Goal: Transaction & Acquisition: Subscribe to service/newsletter

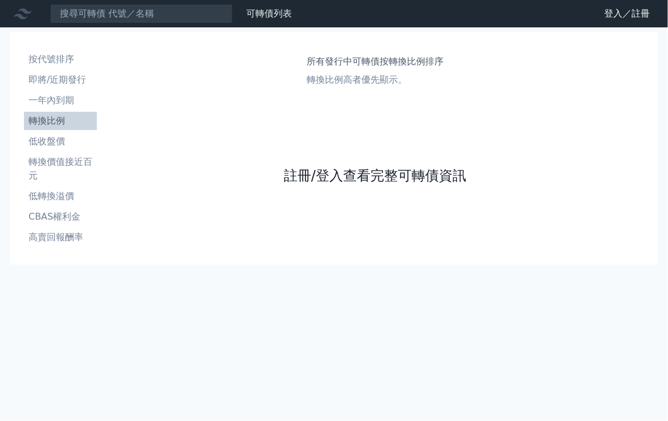
click at [305, 176] on link "註冊/登入查看完整可轉債資訊" at bounding box center [375, 175] width 182 height 18
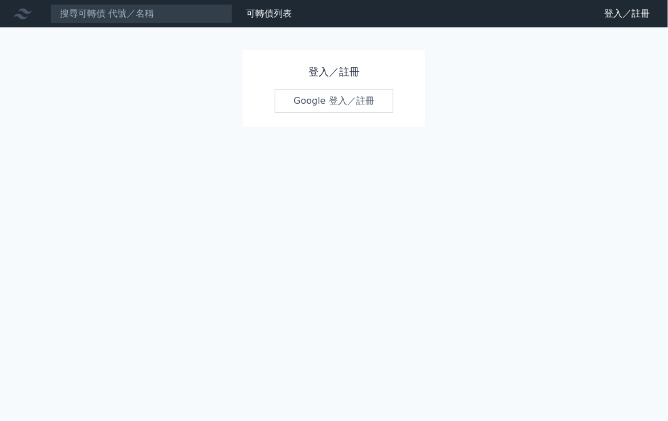
click at [326, 104] on link "Google 登入／註冊" at bounding box center [334, 101] width 119 height 24
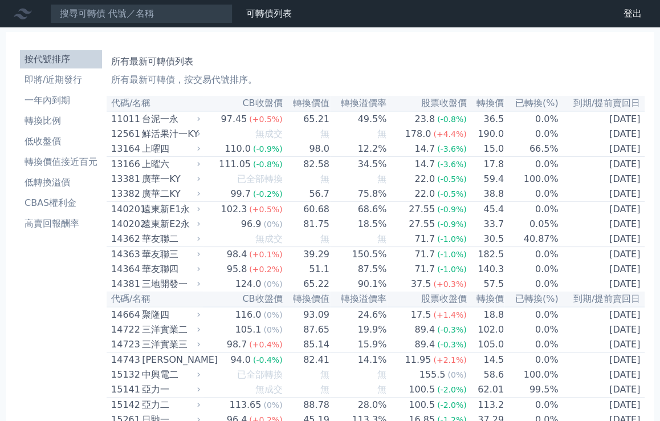
scroll to position [6705, 0]
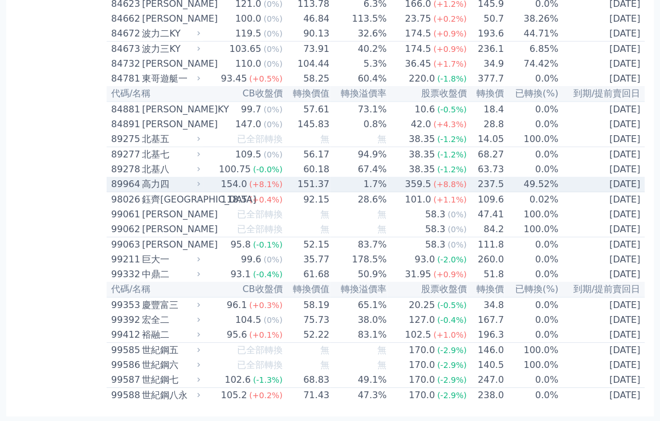
click at [131, 191] on div "89964" at bounding box center [125, 184] width 28 height 14
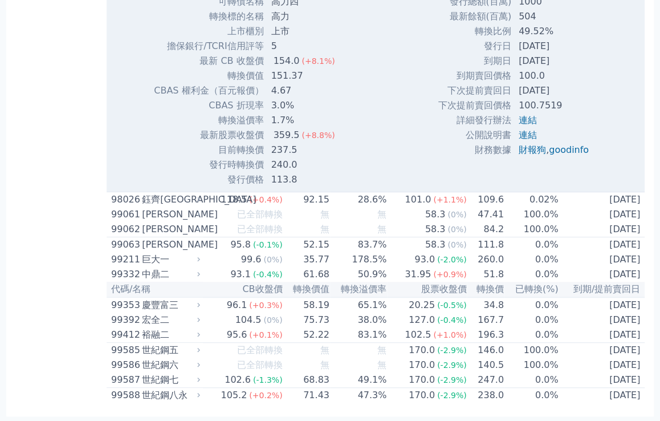
scroll to position [6933, 0]
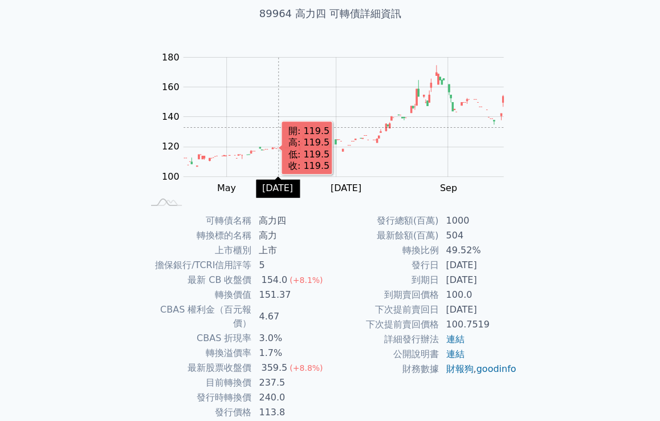
scroll to position [107, 0]
